Goal: Complete application form: Complete application form

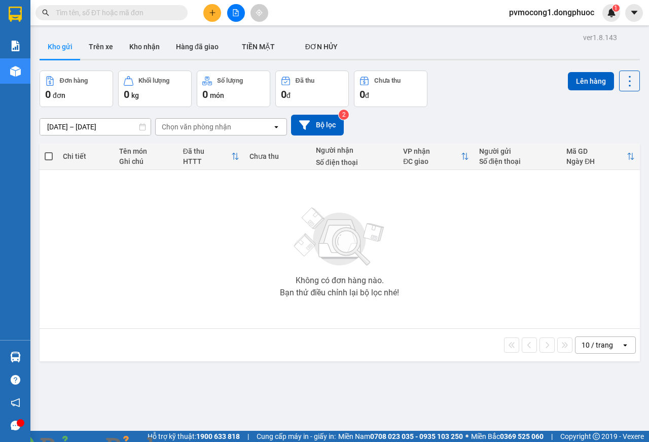
click at [187, 441] on img at bounding box center [184, 448] width 6 height 6
click at [147, 45] on button "Kho nhận" at bounding box center [144, 46] width 47 height 24
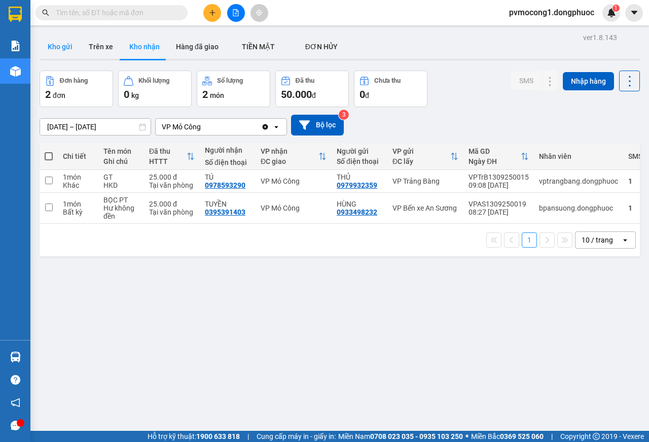
click at [59, 45] on button "Kho gửi" at bounding box center [60, 46] width 41 height 24
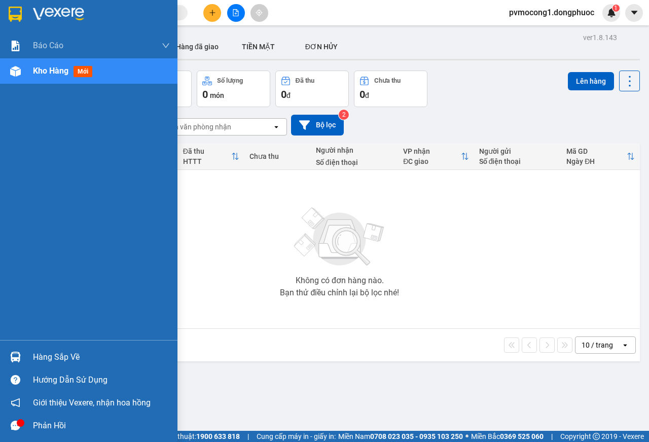
click at [52, 356] on div "Hàng sắp về" at bounding box center [101, 356] width 137 height 15
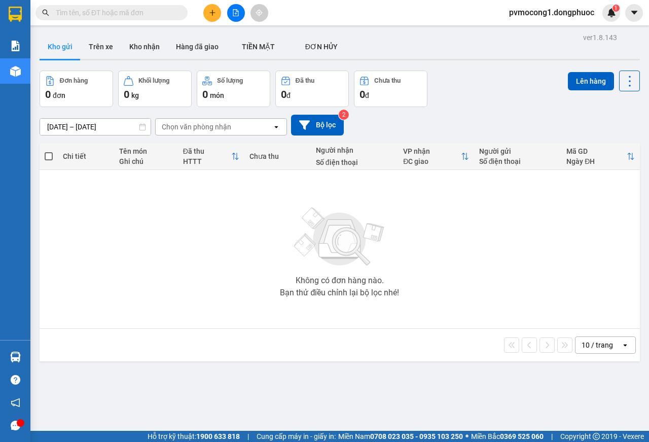
click at [203, 242] on section "Kết quả tìm kiếm ( 0 ) Bộ lọc No Data pvmocong1.dongphuoc 1 Báo cáo Mẫu 1: Báo …" at bounding box center [324, 221] width 649 height 442
click at [211, 16] on button at bounding box center [212, 13] width 18 height 18
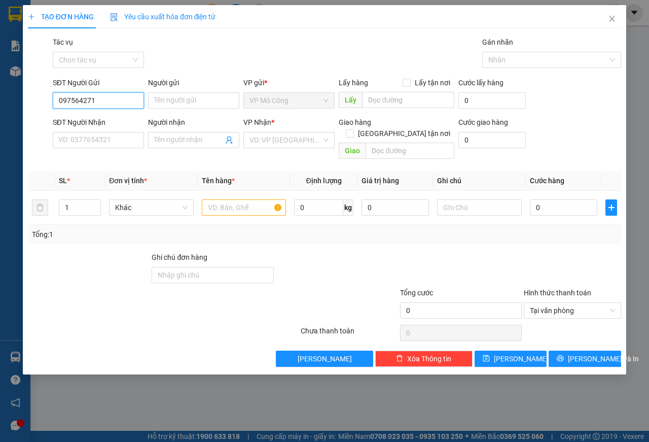
type input "0975642719"
click at [84, 120] on div "0975642719 - NK BẢO AN" at bounding box center [100, 120] width 82 height 11
type input "NK BẢO AN"
type input "0976290978"
type input "HẠNH LABO"
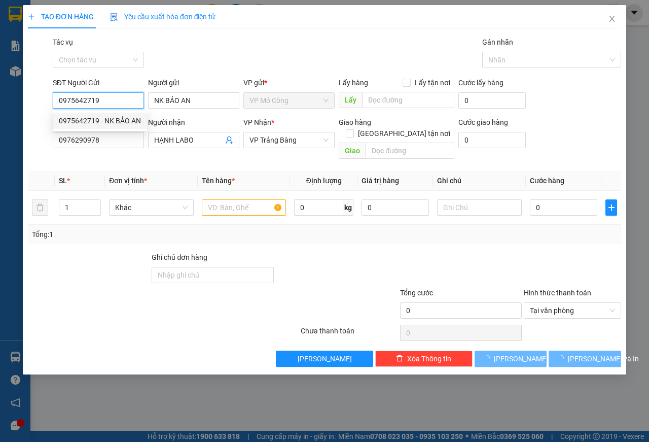
type input "25.000"
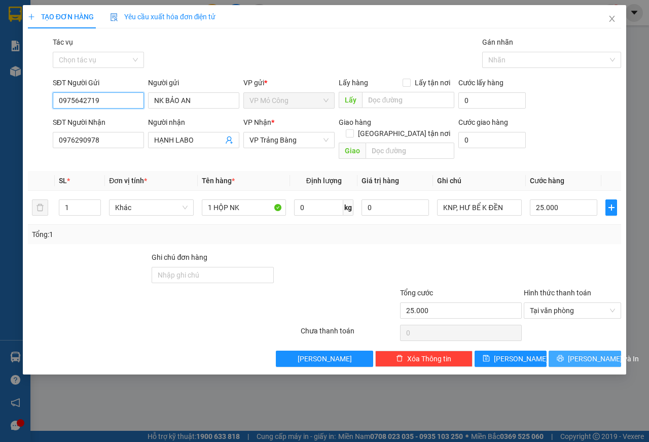
type input "0975642719"
click at [587, 353] on span "[PERSON_NAME] và In" at bounding box center [603, 358] width 71 height 11
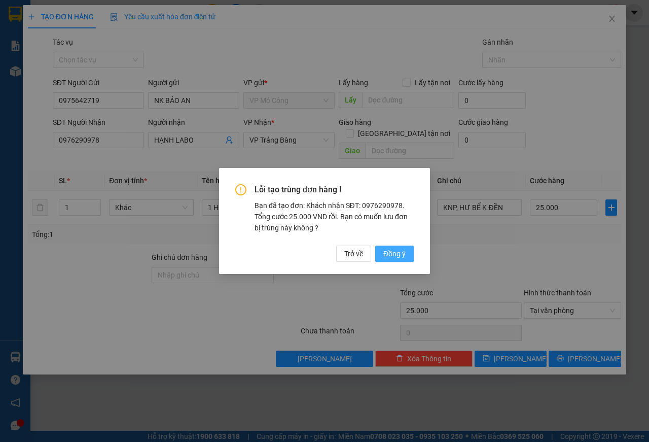
click at [391, 254] on span "Đồng ý" at bounding box center [394, 253] width 22 height 11
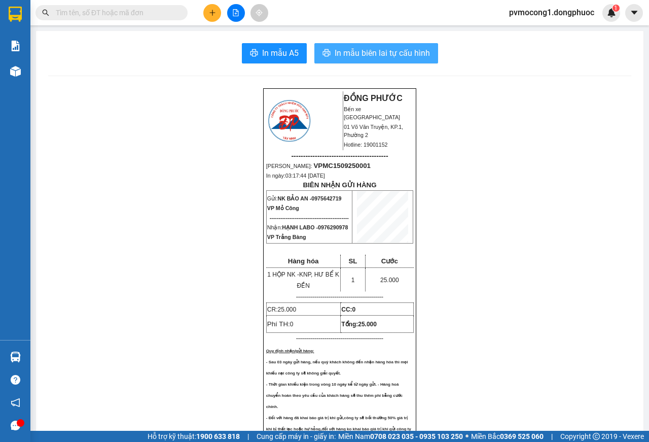
click at [359, 52] on span "In mẫu biên lai tự cấu hình" at bounding box center [382, 53] width 95 height 13
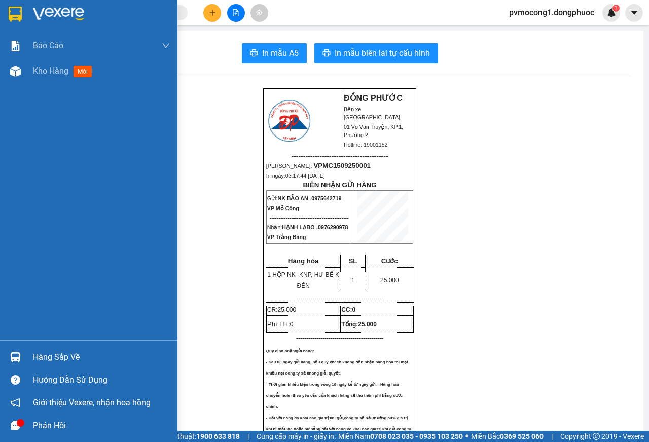
click at [12, 14] on img at bounding box center [15, 14] width 13 height 15
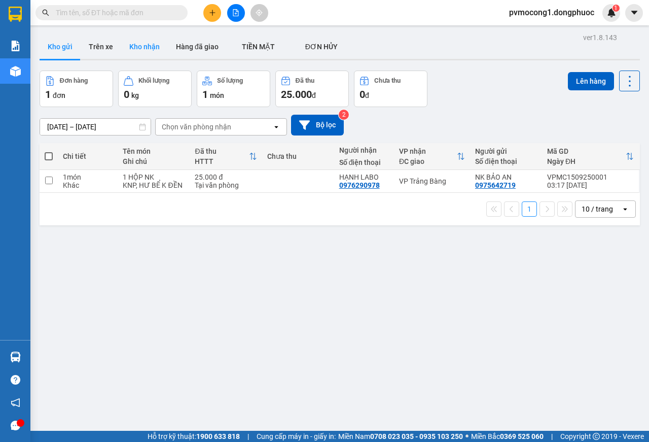
click at [144, 46] on button "Kho nhận" at bounding box center [144, 46] width 47 height 24
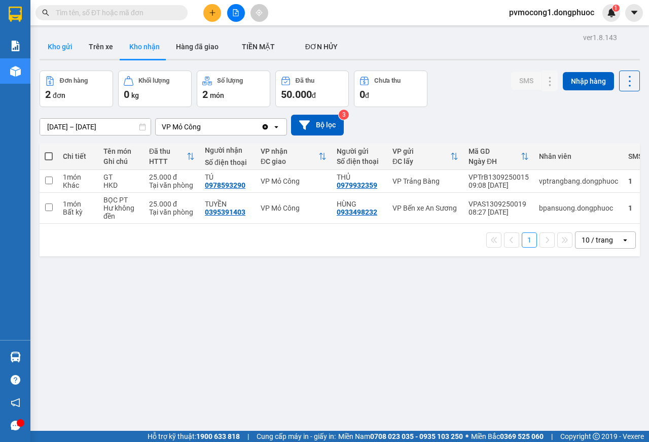
click at [61, 46] on button "Kho gửi" at bounding box center [60, 46] width 41 height 24
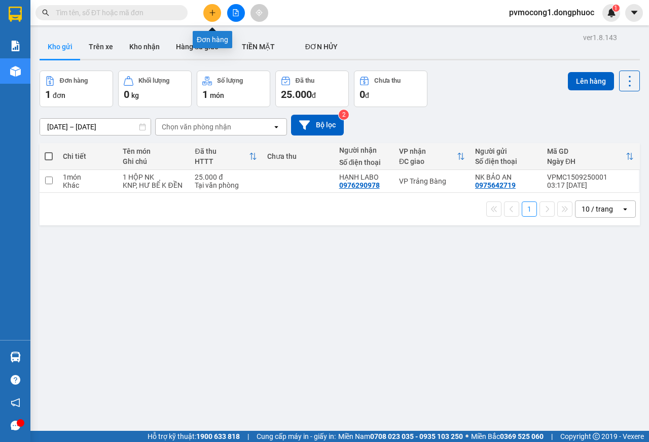
click at [209, 16] on icon "plus" at bounding box center [212, 12] width 7 height 7
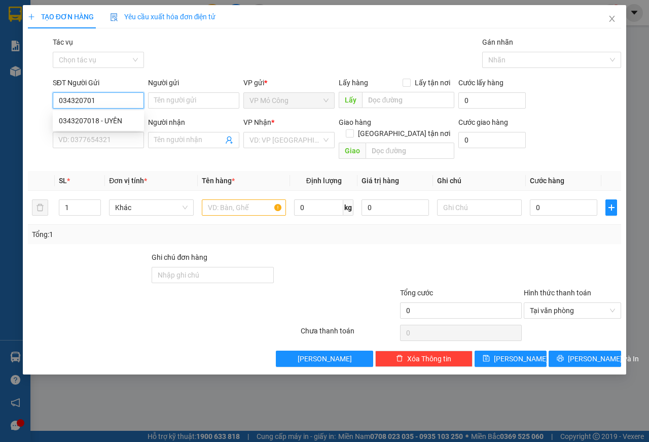
type input "0343207018"
click at [114, 119] on div "0343207018 - UYÊN" at bounding box center [98, 120] width 79 height 11
type input "UYÊN"
type input "0945045602"
type input "QUY"
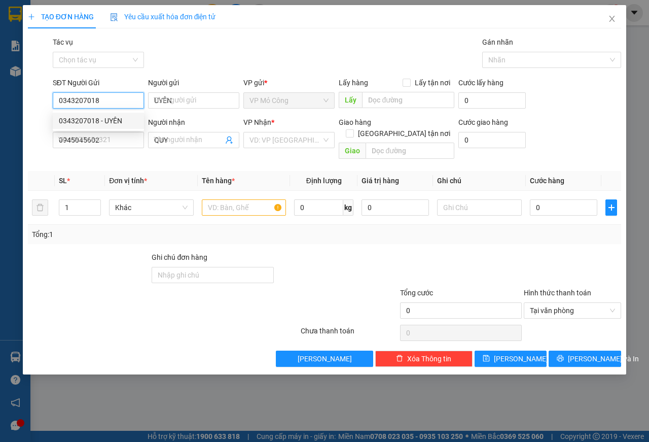
type input "45.000"
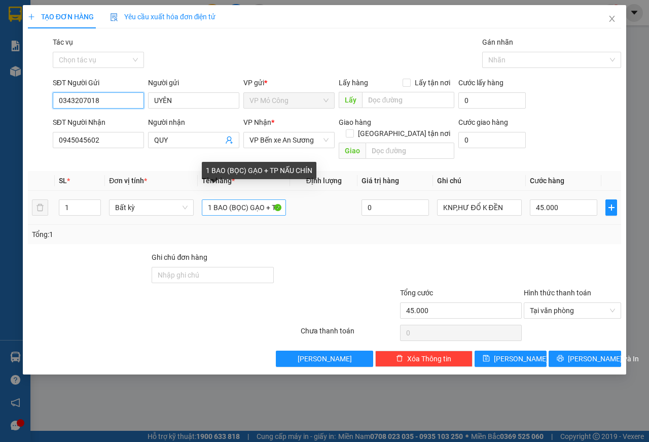
type input "0343207018"
click at [265, 199] on input "1 BAO (BỌC) GẠO + TP NẤU CHÍN" at bounding box center [244, 207] width 85 height 16
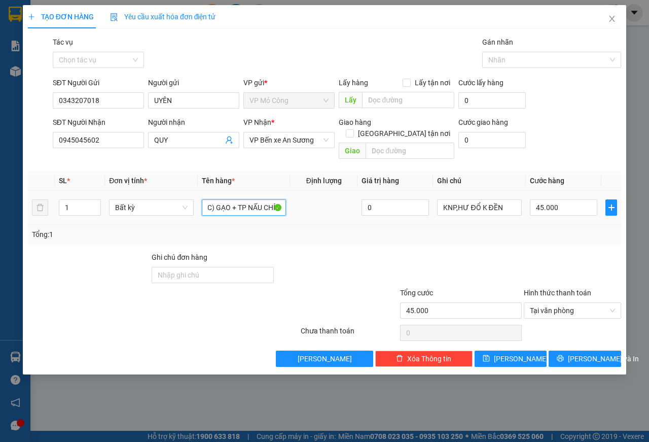
drag, startPoint x: 205, startPoint y: 193, endPoint x: 347, endPoint y: 195, distance: 141.5
click at [347, 195] on tr "1 Bất kỳ 1 BAO (BỌC) GẠO + TP NẤU CHÍN 0 KNP,HƯ ĐỔ K ĐỀN 45.000" at bounding box center [324, 208] width 593 height 34
click at [244, 199] on input "1 CỌC TP NẤU CHÍN + ĐÔNG LẠNH" at bounding box center [244, 207] width 85 height 16
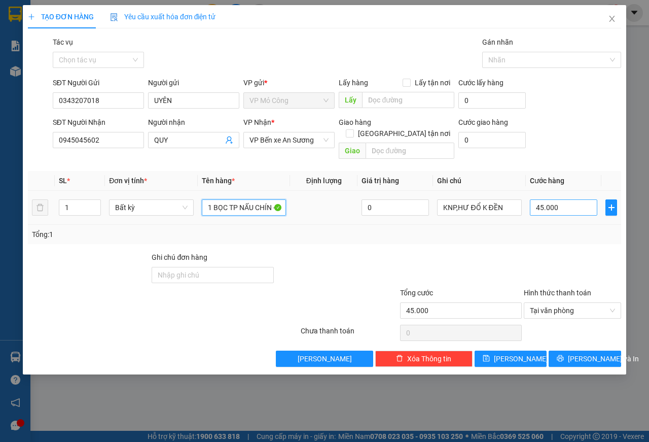
type input "1 BỌC TP NẤU CHÍN + ĐÔNG LẠNH"
click at [576, 199] on input "45.000" at bounding box center [563, 207] width 67 height 16
type input "2"
type input "25"
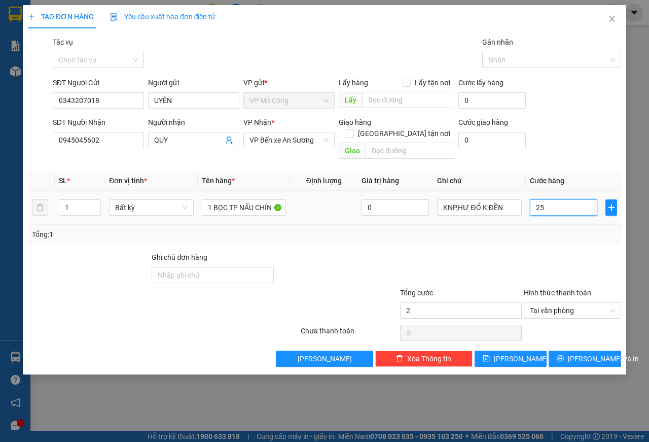
type input "25"
type input "250"
type input "2.500"
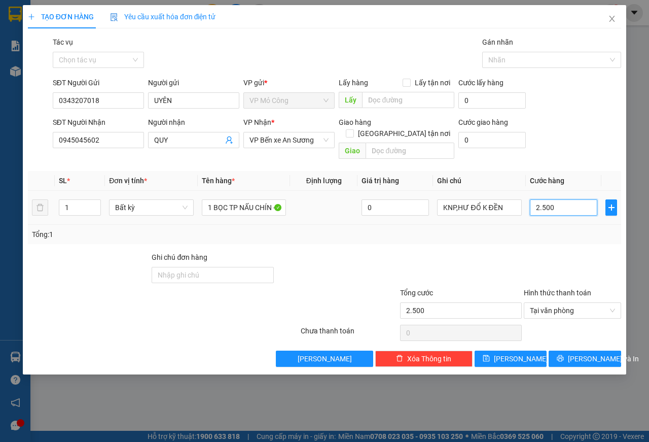
type input "25.000"
click at [590, 353] on span "[PERSON_NAME] và In" at bounding box center [603, 358] width 71 height 11
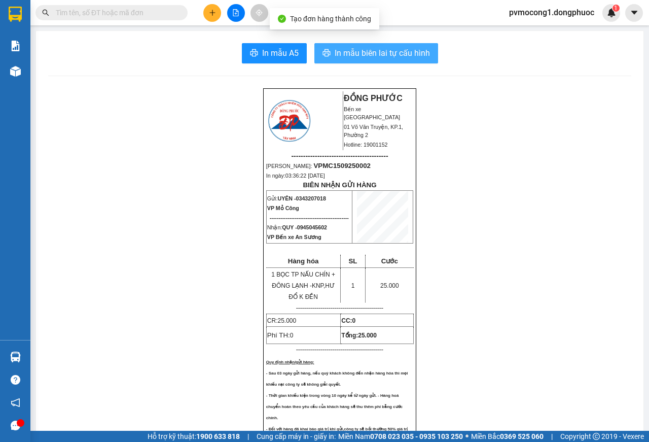
click at [378, 55] on span "In mẫu biên lai tự cấu hình" at bounding box center [382, 53] width 95 height 13
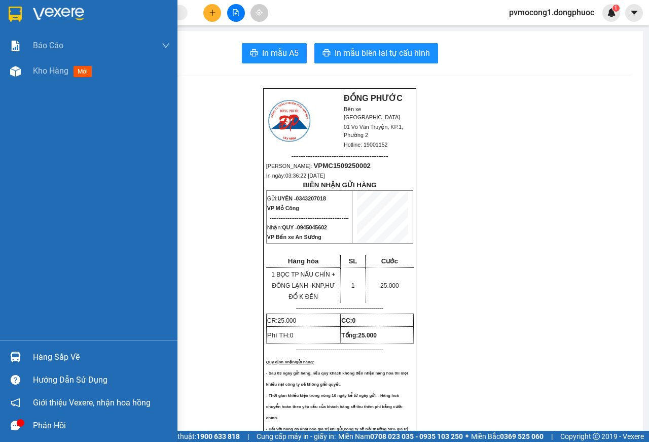
click at [14, 10] on img at bounding box center [15, 14] width 13 height 15
